Goal: Information Seeking & Learning: Learn about a topic

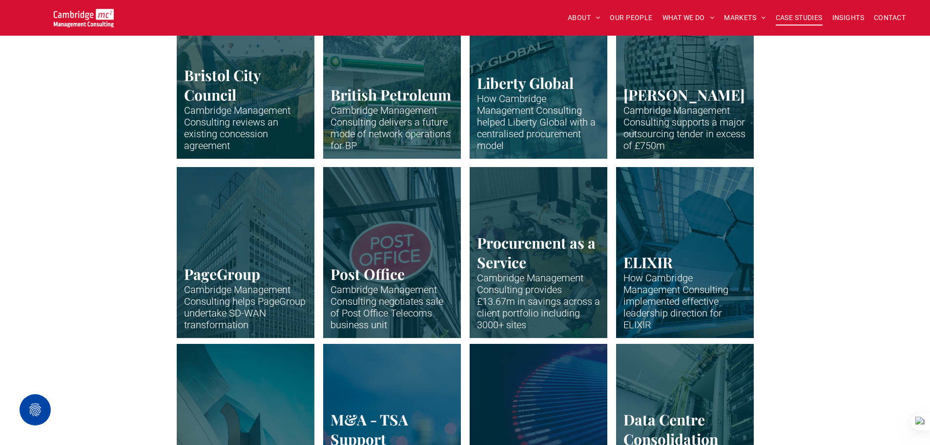
scroll to position [537, 0]
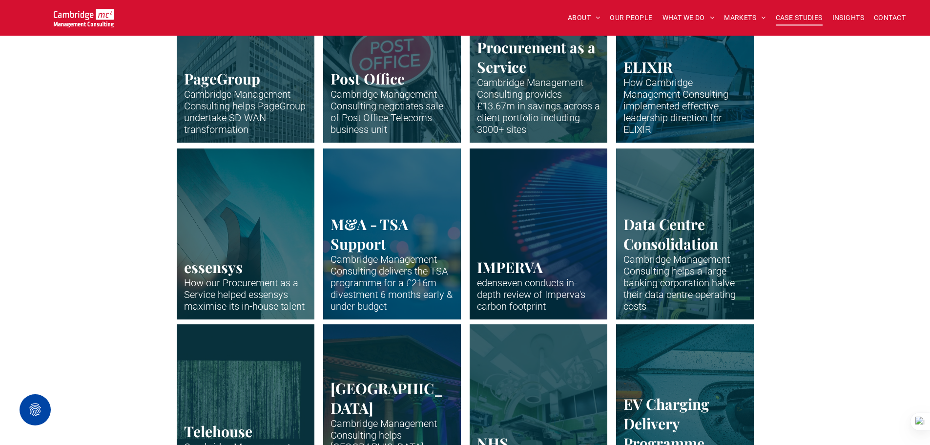
click at [376, 223] on link "Supply Chain" at bounding box center [392, 233] width 146 height 181
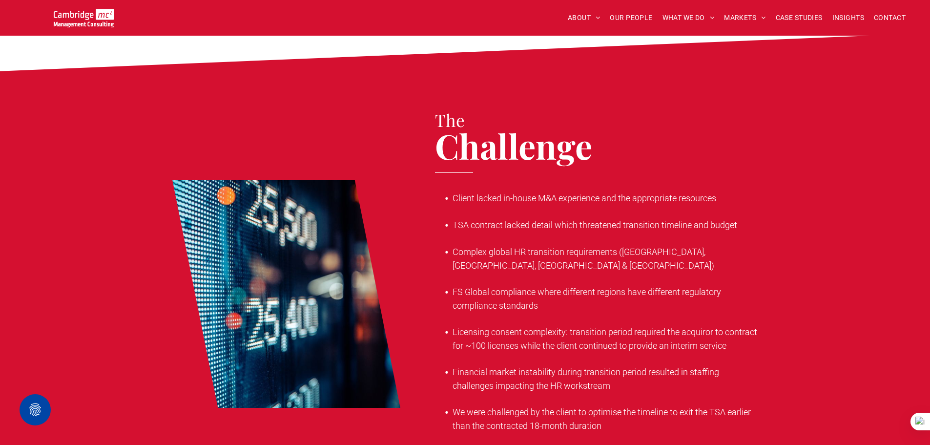
scroll to position [781, 0]
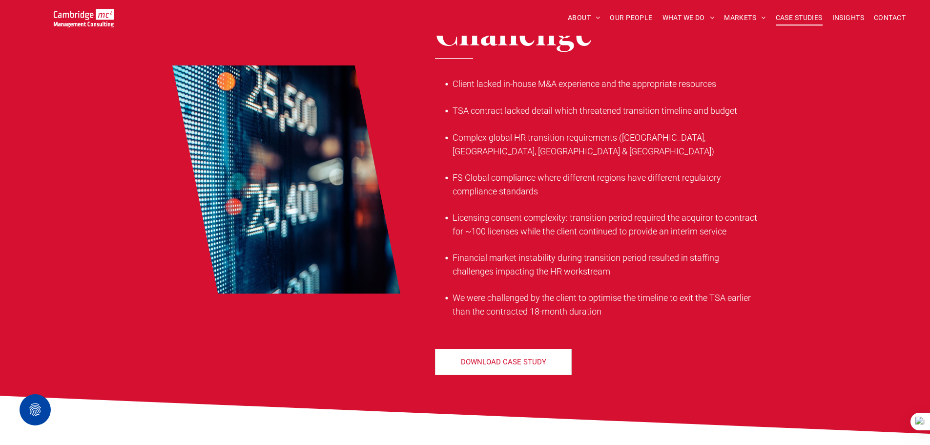
click at [796, 18] on span "CASE STUDIES" at bounding box center [799, 17] width 47 height 15
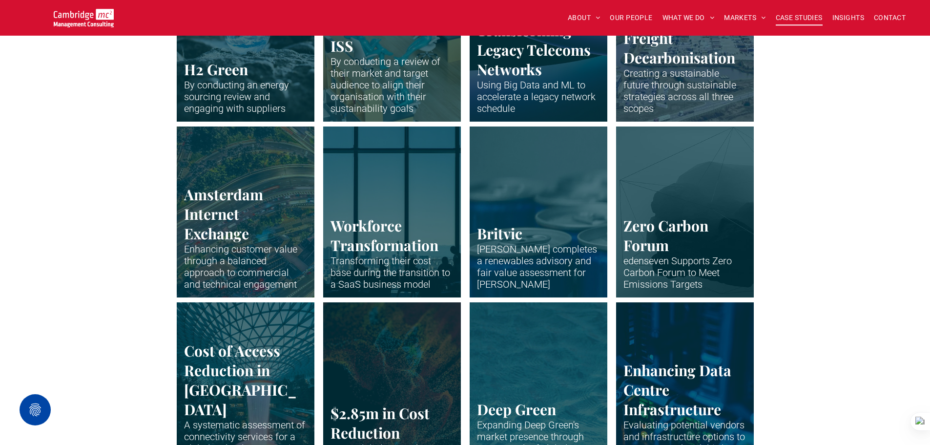
scroll to position [1807, 0]
